Goal: Task Accomplishment & Management: Use online tool/utility

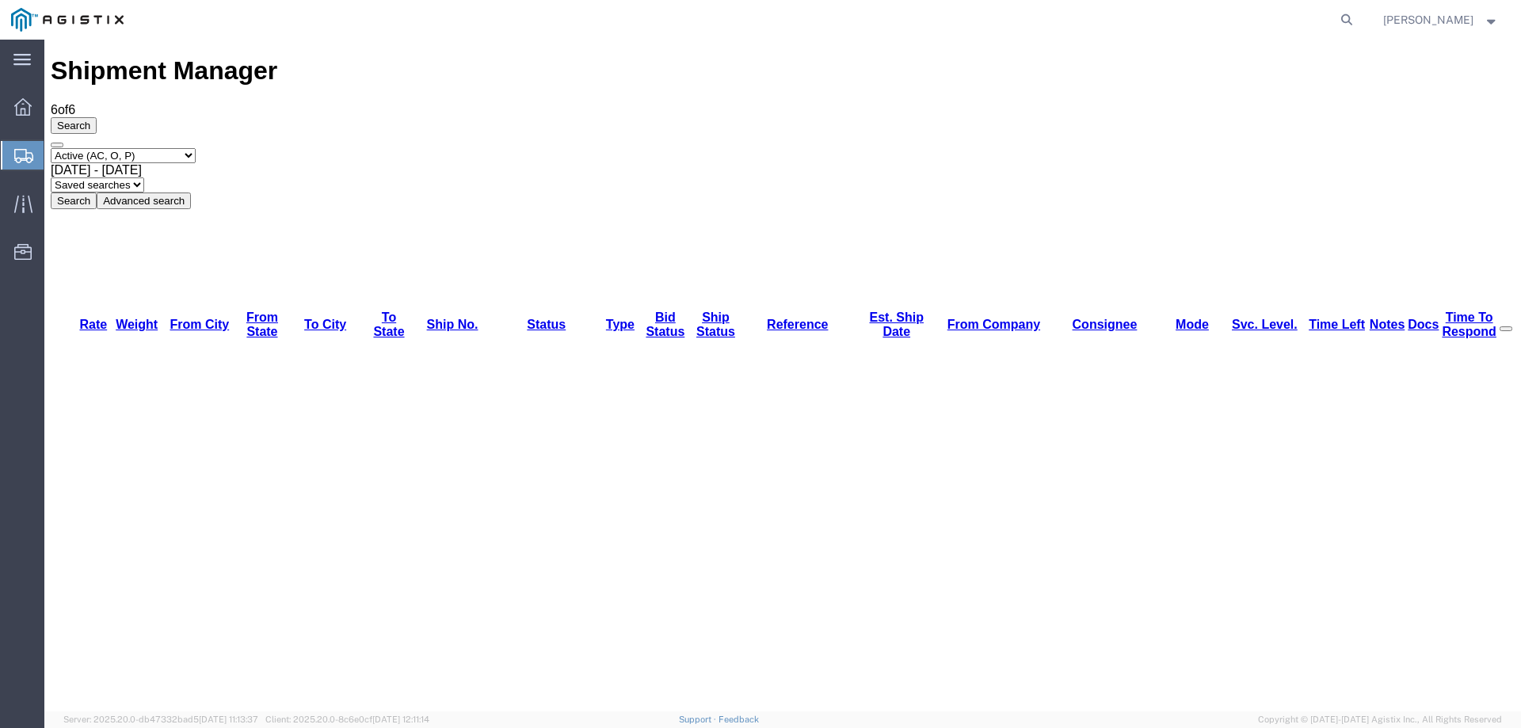
click at [21, 151] on icon at bounding box center [23, 156] width 19 height 14
click at [1358, 15] on icon at bounding box center [1347, 20] width 22 height 22
click at [944, 25] on input "search" at bounding box center [1095, 20] width 482 height 38
paste input "56979831"
type input "56979831"
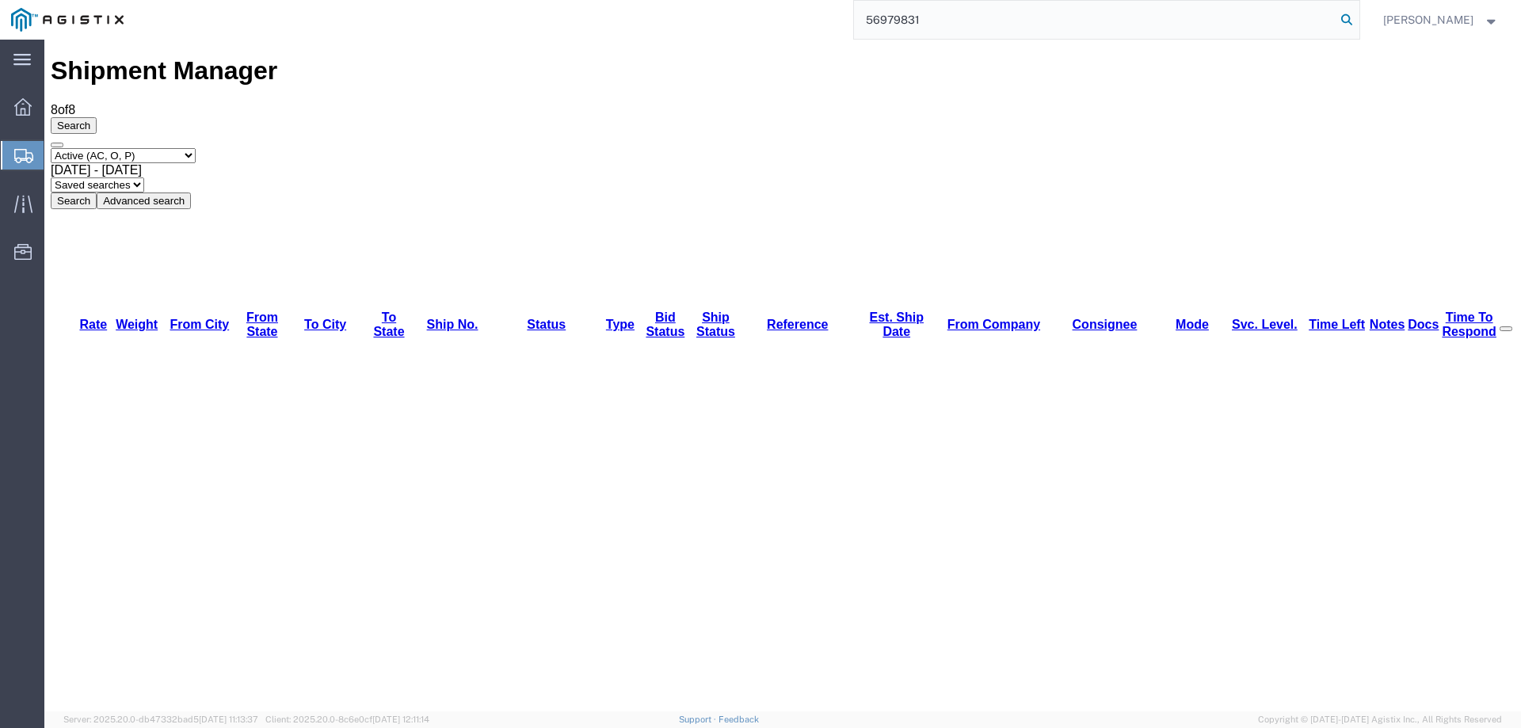
click at [1358, 22] on icon at bounding box center [1347, 20] width 22 height 22
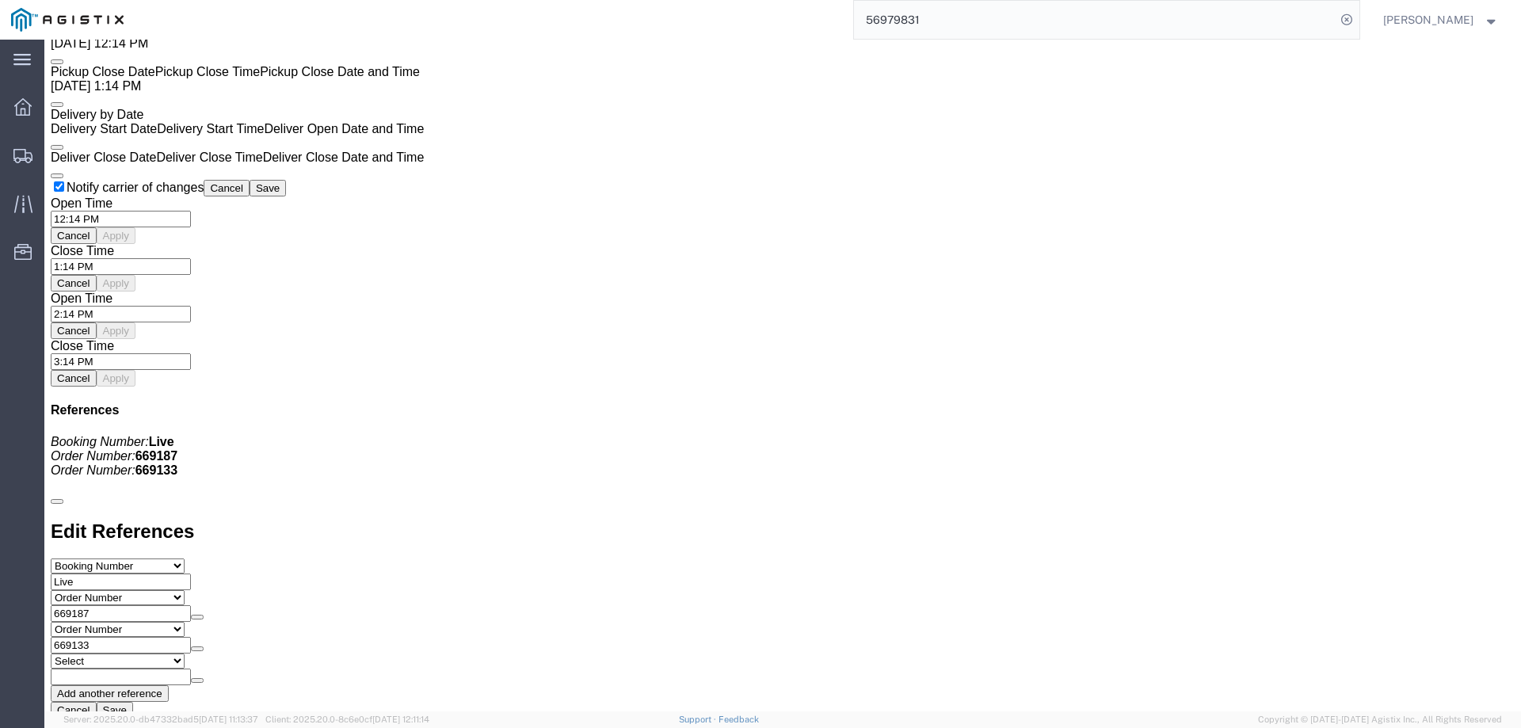
scroll to position [1117, 0]
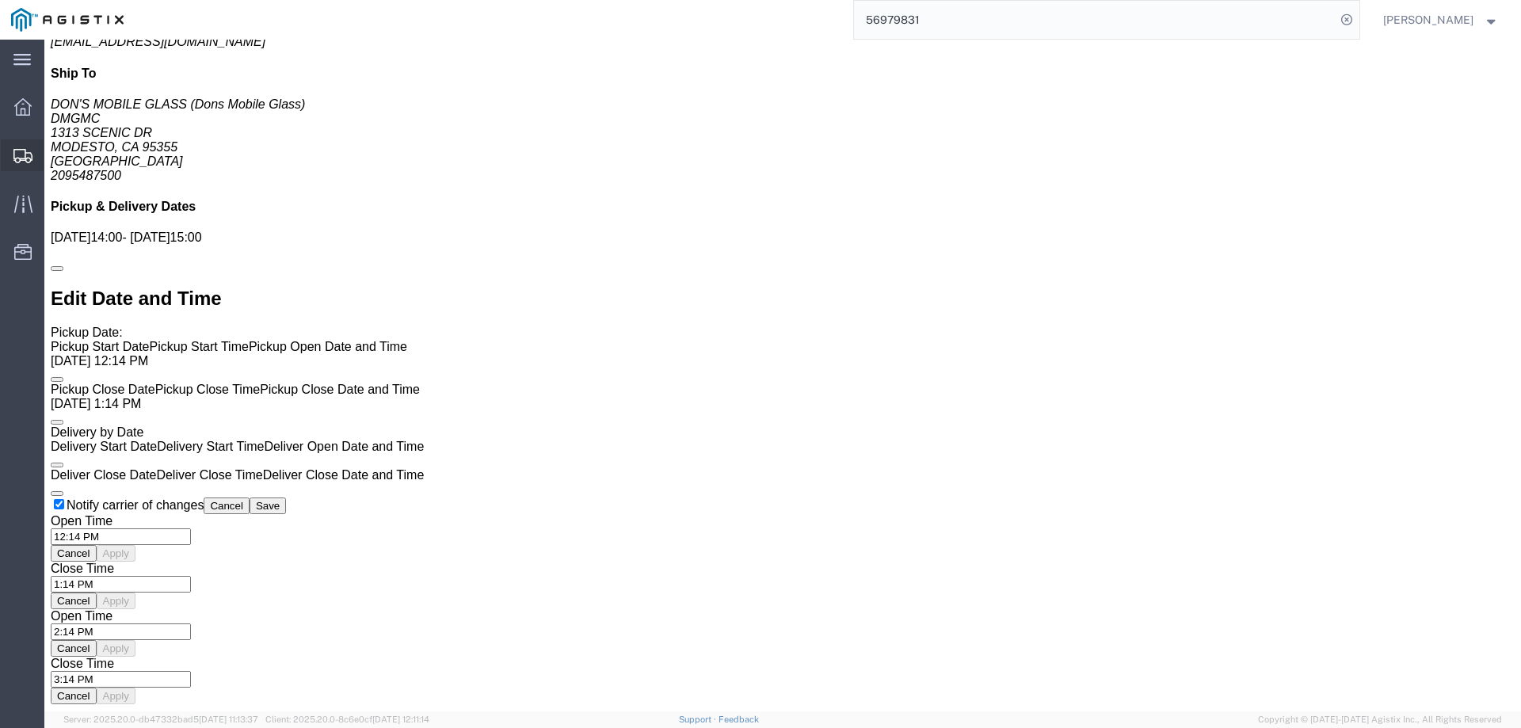
click at [16, 156] on icon at bounding box center [22, 156] width 19 height 14
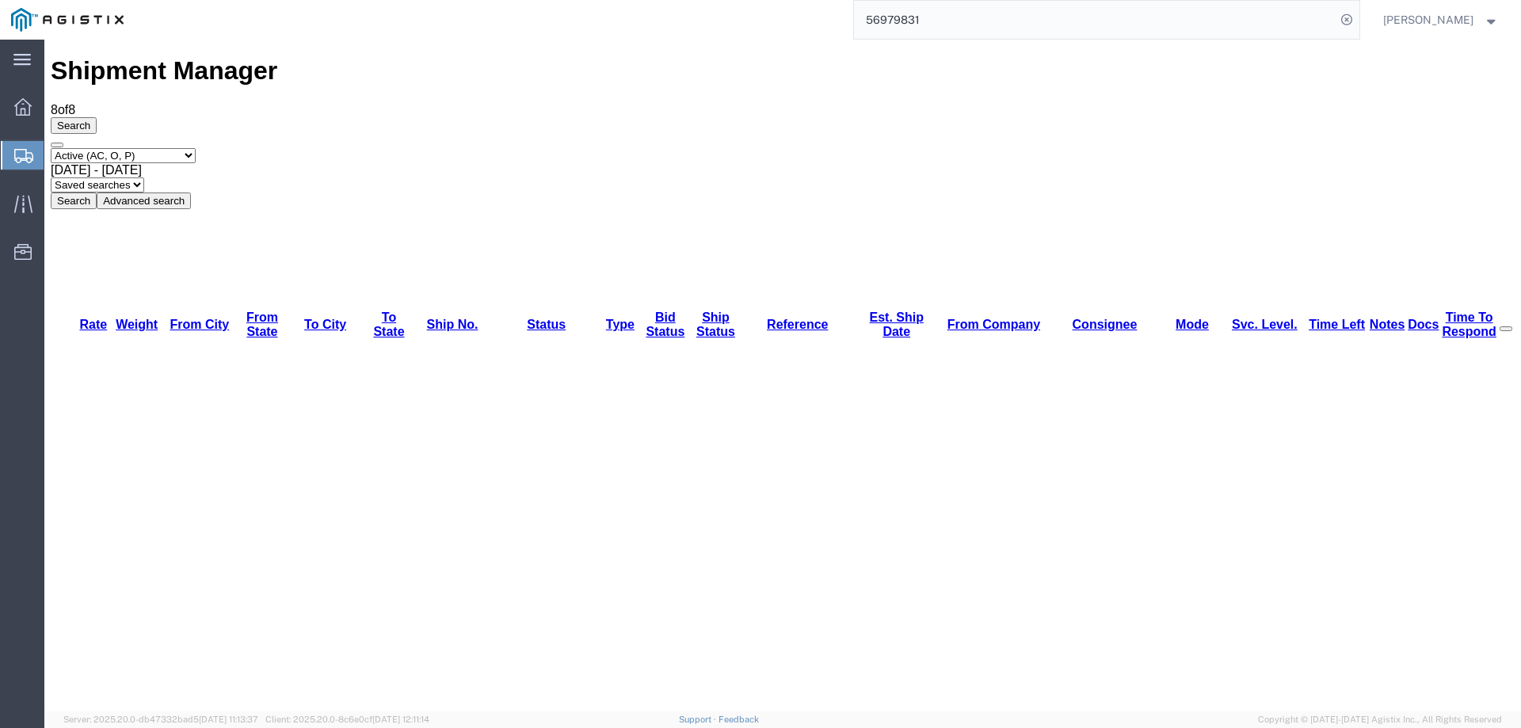
click at [21, 153] on icon at bounding box center [23, 156] width 19 height 14
click at [24, 154] on icon at bounding box center [23, 156] width 19 height 14
click at [16, 150] on icon at bounding box center [23, 156] width 19 height 14
click at [25, 149] on icon at bounding box center [23, 156] width 19 height 14
click at [12, 163] on div at bounding box center [23, 155] width 44 height 29
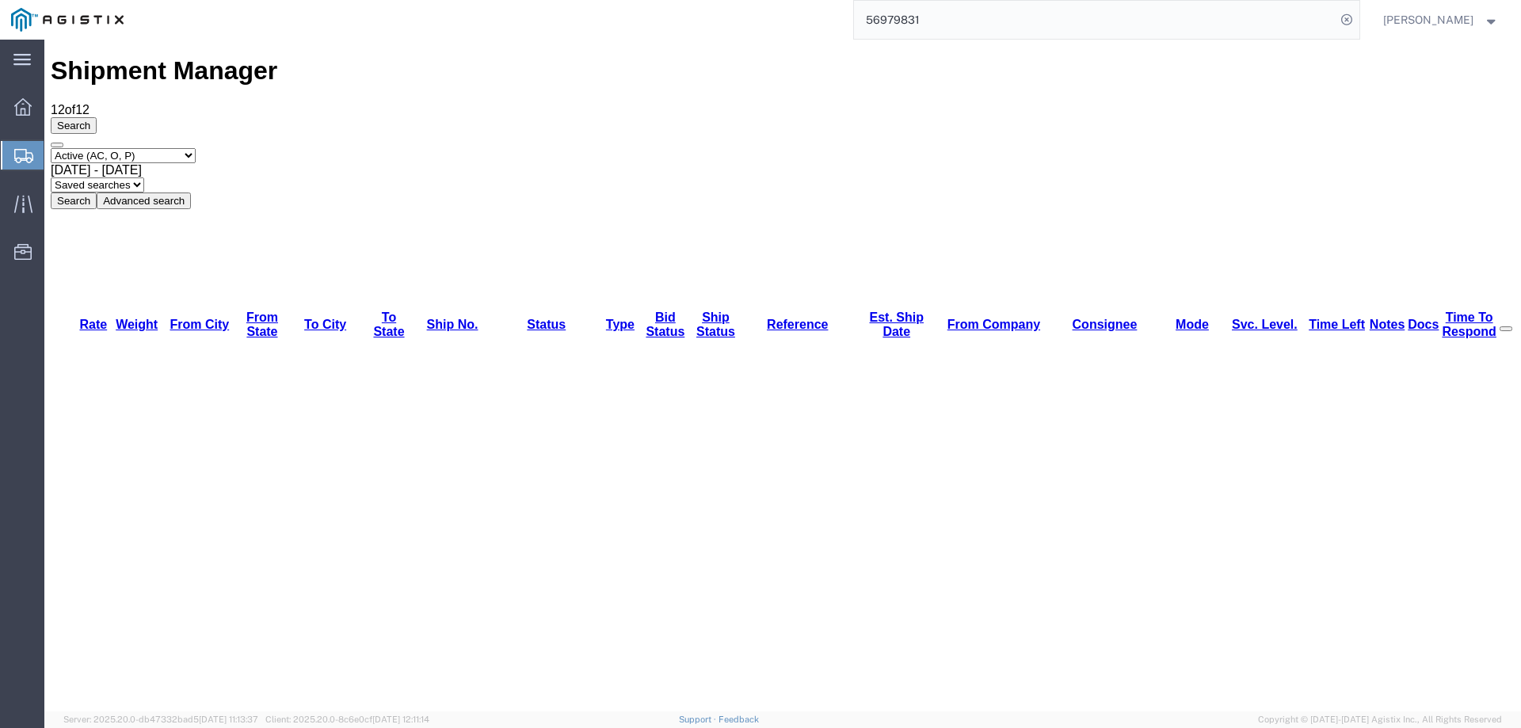
click at [17, 153] on icon at bounding box center [23, 156] width 19 height 14
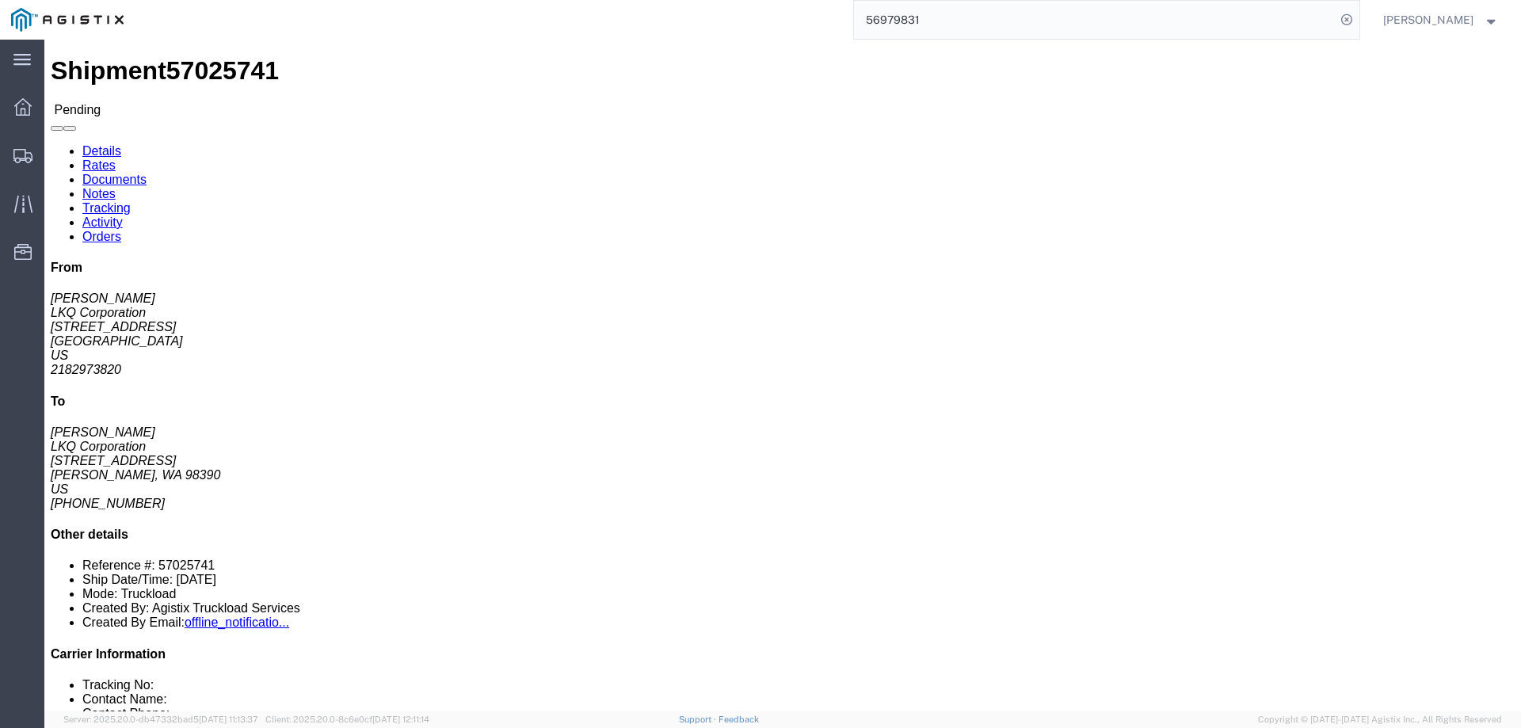
click button "Enter / Modify Bid"
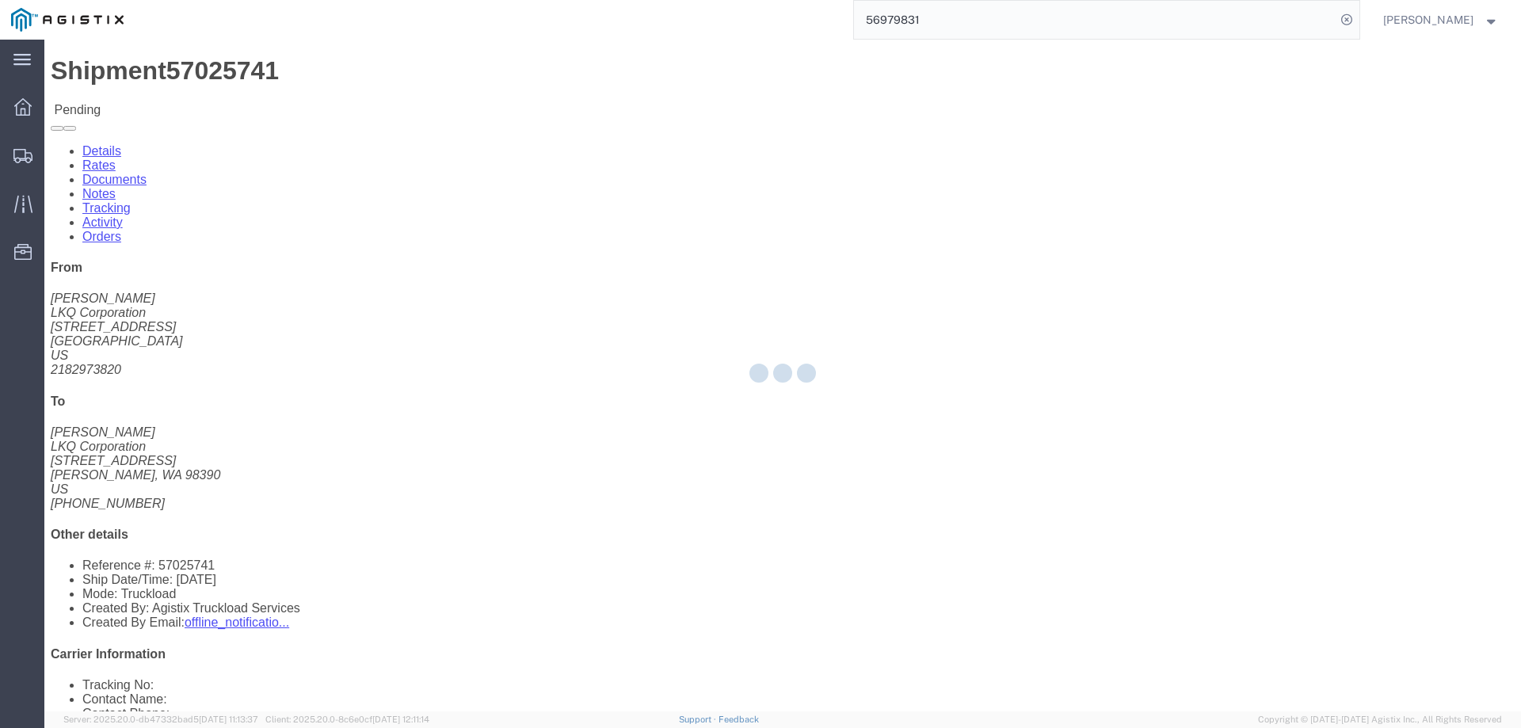
select select "146"
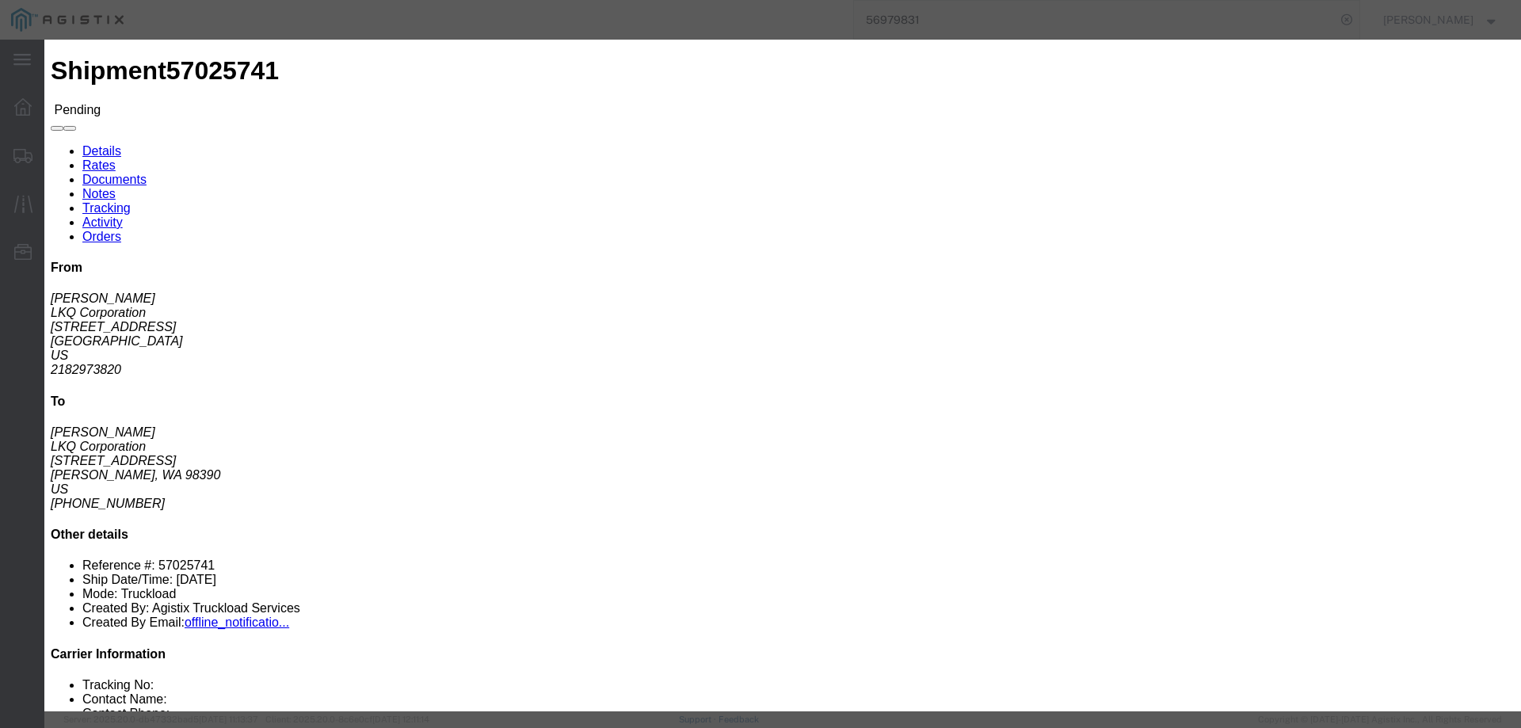
click link "ats - ATS Logistics - Truckload"
drag, startPoint x: 1065, startPoint y: 326, endPoint x: 977, endPoint y: 317, distance: 88.4
click div "Select 2 Day Service 3 Axle Winch Truck 3 to 5 Day Service 96L Domestic Flat Ra…"
type input "3815"
click button "Submit"
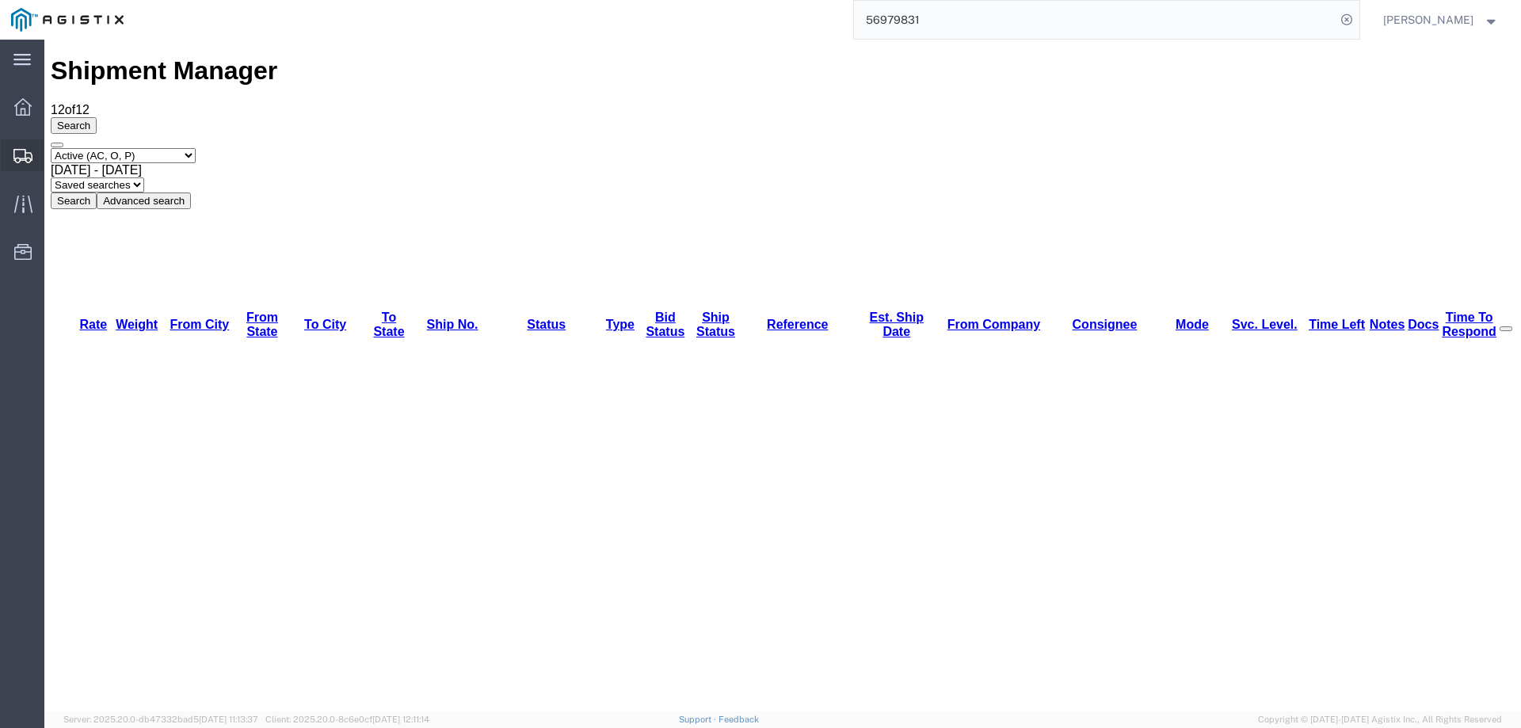
click at [25, 151] on icon at bounding box center [22, 156] width 19 height 14
click at [25, 154] on icon at bounding box center [23, 156] width 19 height 14
